Goal: Information Seeking & Learning: Learn about a topic

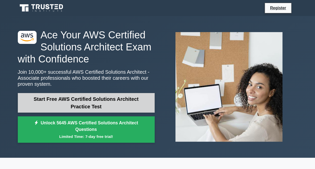
click at [92, 104] on link "Start Free AWS Certified Solutions Architect Practice Test" at bounding box center [86, 103] width 137 height 20
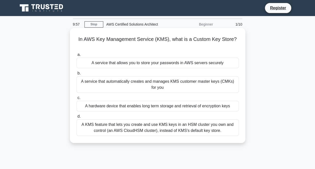
drag, startPoint x: 166, startPoint y: 40, endPoint x: 171, endPoint y: 39, distance: 5.3
click at [171, 39] on h5 "In AWS Key Management Service (KMS), what is a Custom Key Store? .spinner_0XTQ{…" at bounding box center [157, 42] width 163 height 13
drag, startPoint x: 171, startPoint y: 39, endPoint x: 235, endPoint y: 58, distance: 66.5
click at [235, 58] on label "a. A service that allows you to store your passwords in AWS servers securely" at bounding box center [157, 60] width 162 height 17
click at [76, 56] on input "a. A service that allows you to store your passwords in AWS servers securely" at bounding box center [76, 54] width 0 height 3
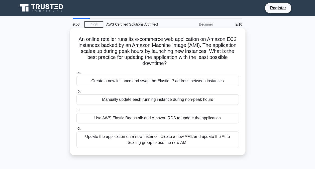
click at [153, 57] on h5 "An online retailer runs its e-commerce web application on Amazon EC2 instances …" at bounding box center [157, 51] width 163 height 31
click at [140, 49] on h5 "An online retailer runs its e-commerce web application on Amazon EC2 instances …" at bounding box center [157, 51] width 163 height 31
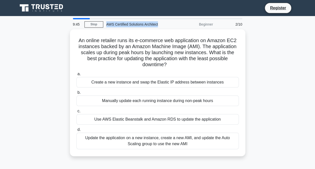
drag, startPoint x: 164, startPoint y: 24, endPoint x: 106, endPoint y: 24, distance: 58.3
click at [106, 24] on div "AWS Certified Solutions Architect" at bounding box center [137, 24] width 69 height 10
copy div "AWS Certified Solutions Architect"
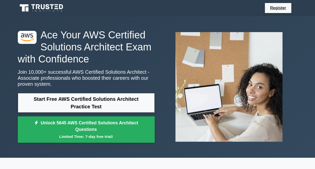
click at [86, 61] on h1 "Ace Your AWS Certified Solutions Architect Exam with Confidence" at bounding box center [86, 47] width 137 height 36
